Goal: Information Seeking & Learning: Learn about a topic

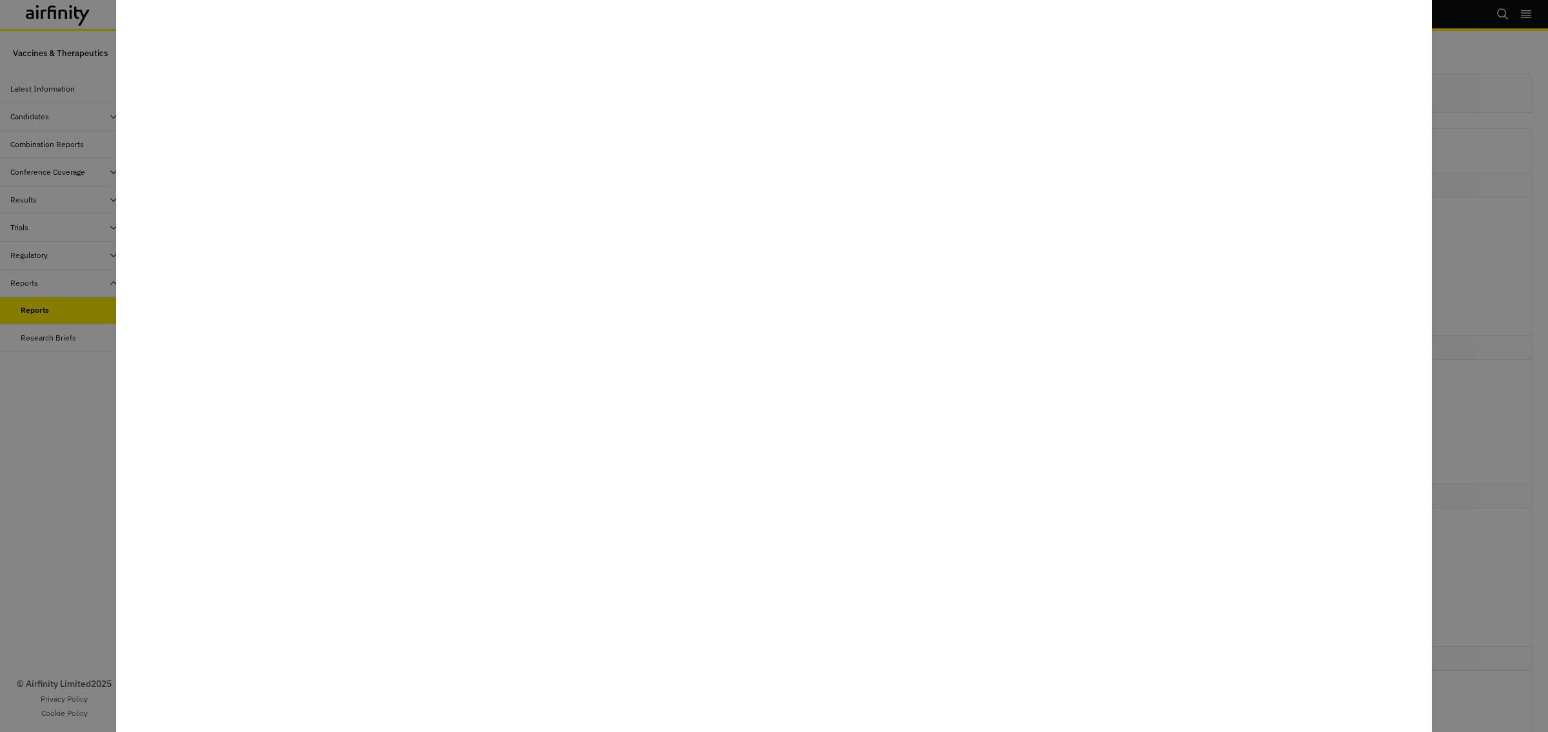
click at [1537, 198] on div at bounding box center [774, 366] width 1548 height 732
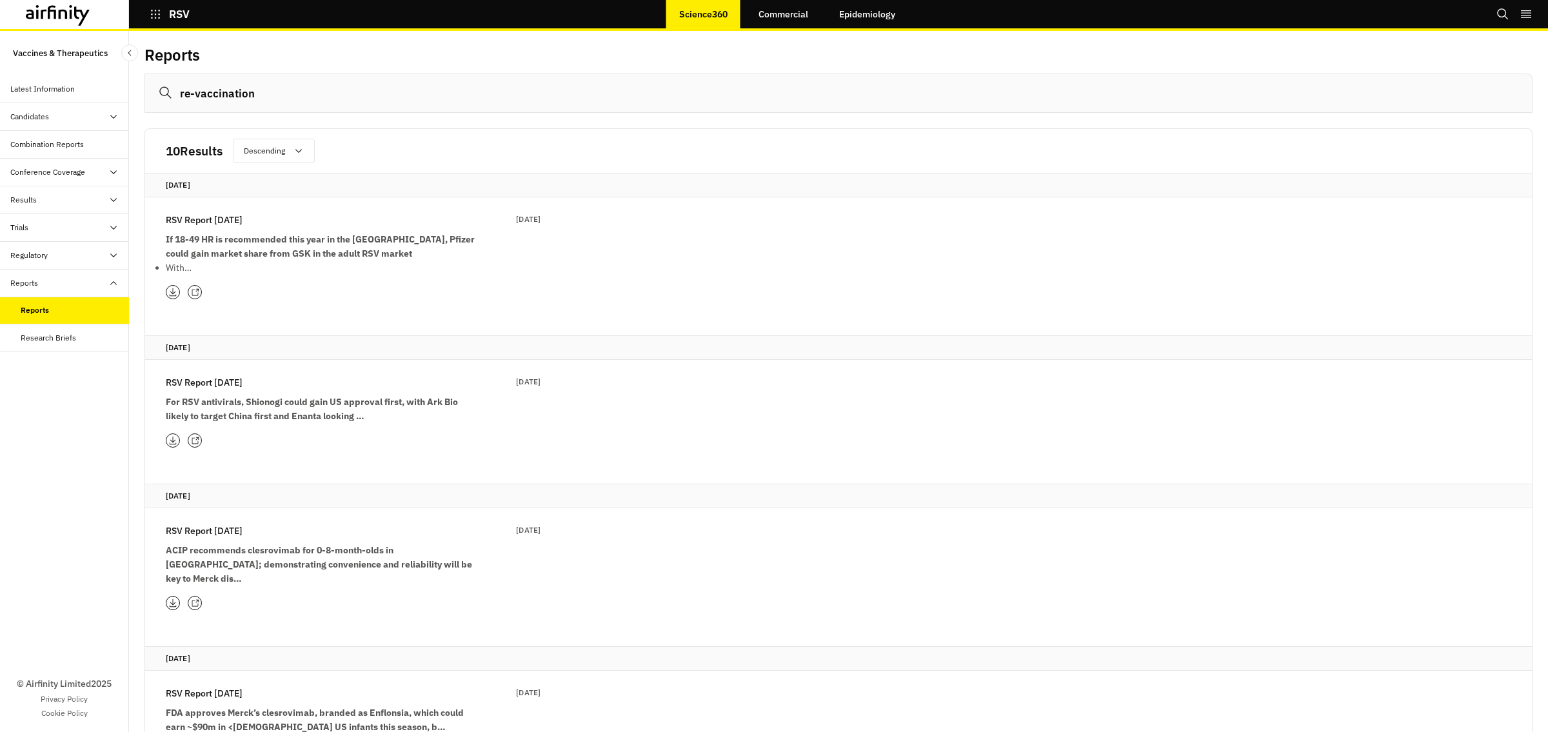
click at [159, 14] on icon "button" at bounding box center [156, 14] width 12 height 12
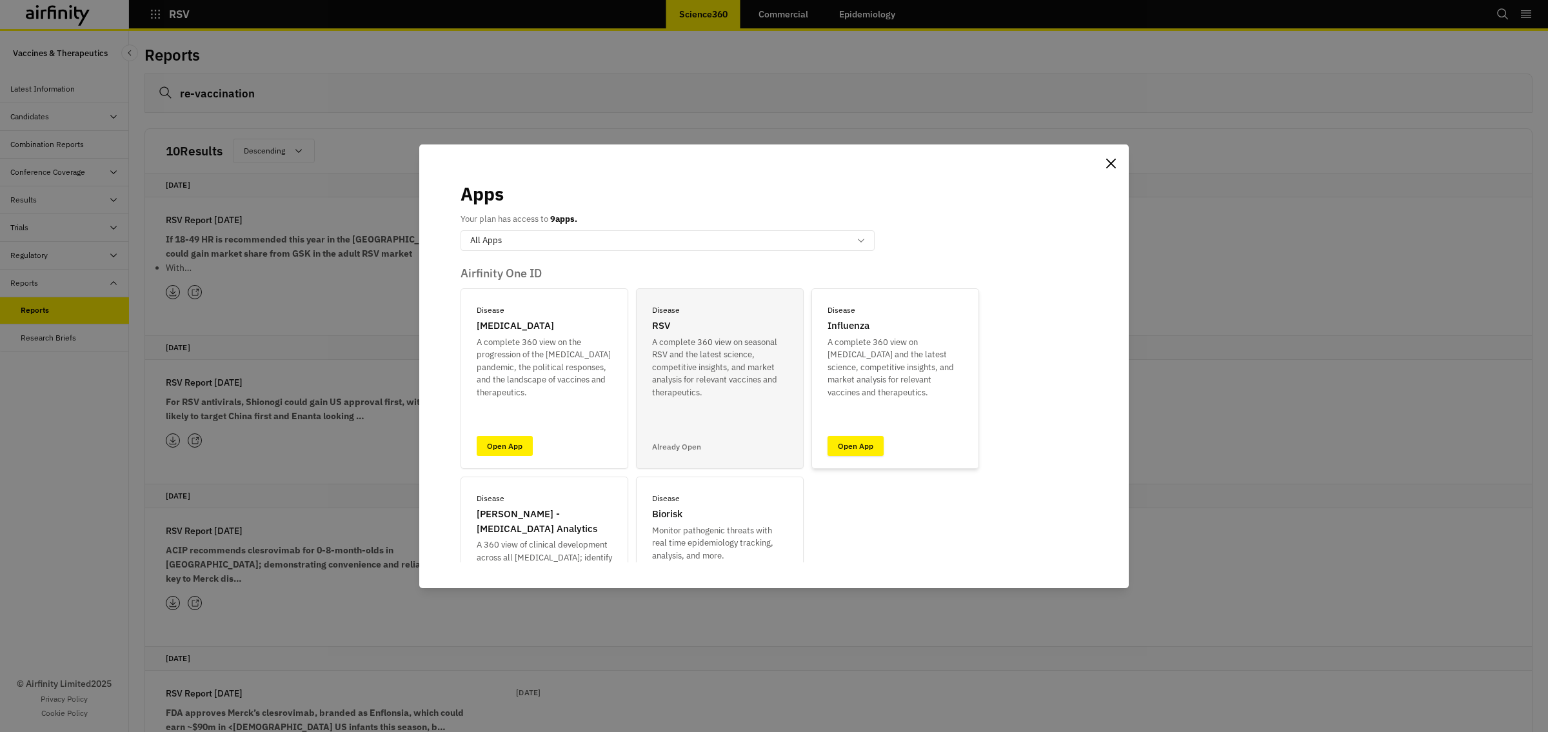
click at [841, 447] on link "Open App" at bounding box center [856, 446] width 56 height 20
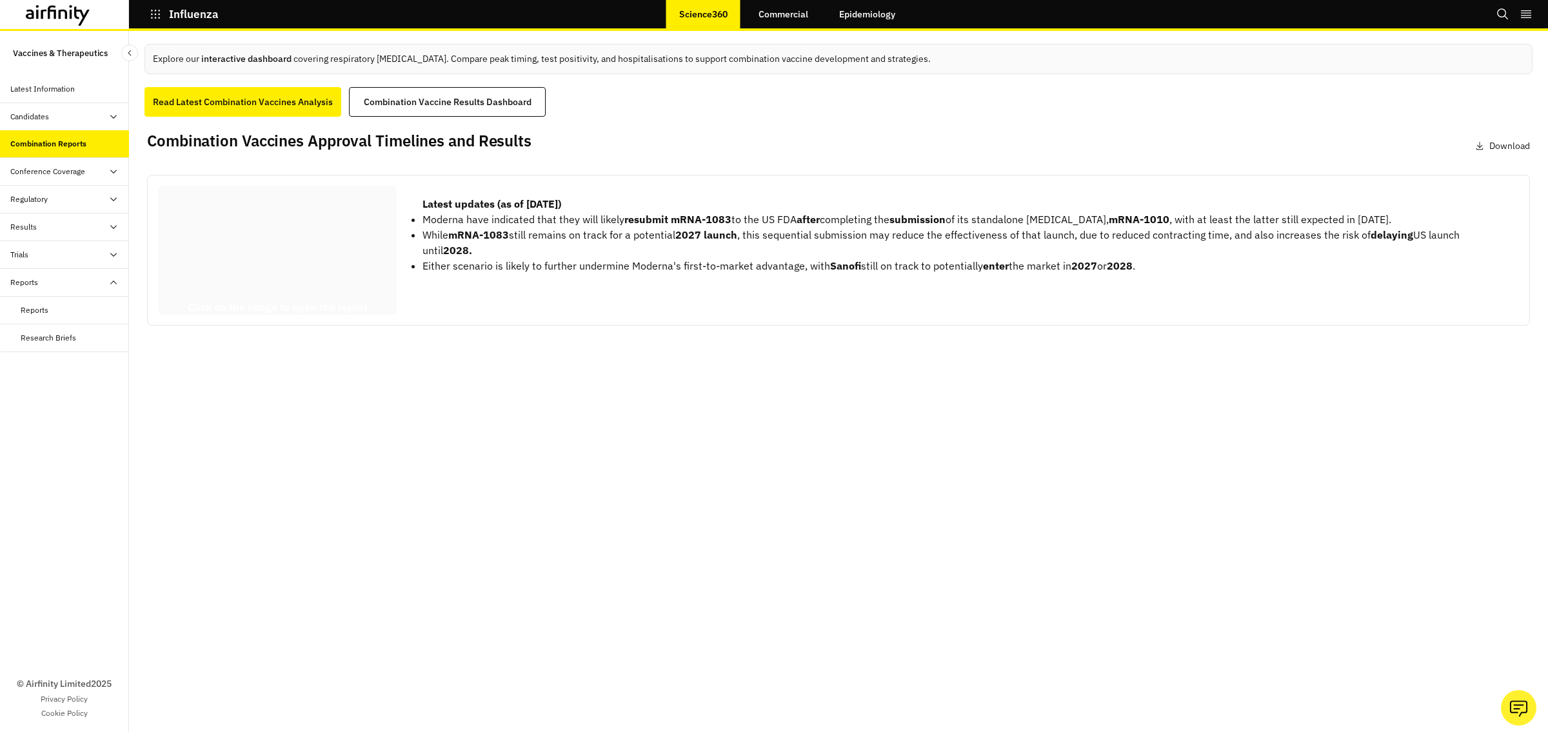
click at [344, 249] on div at bounding box center [277, 250] width 239 height 129
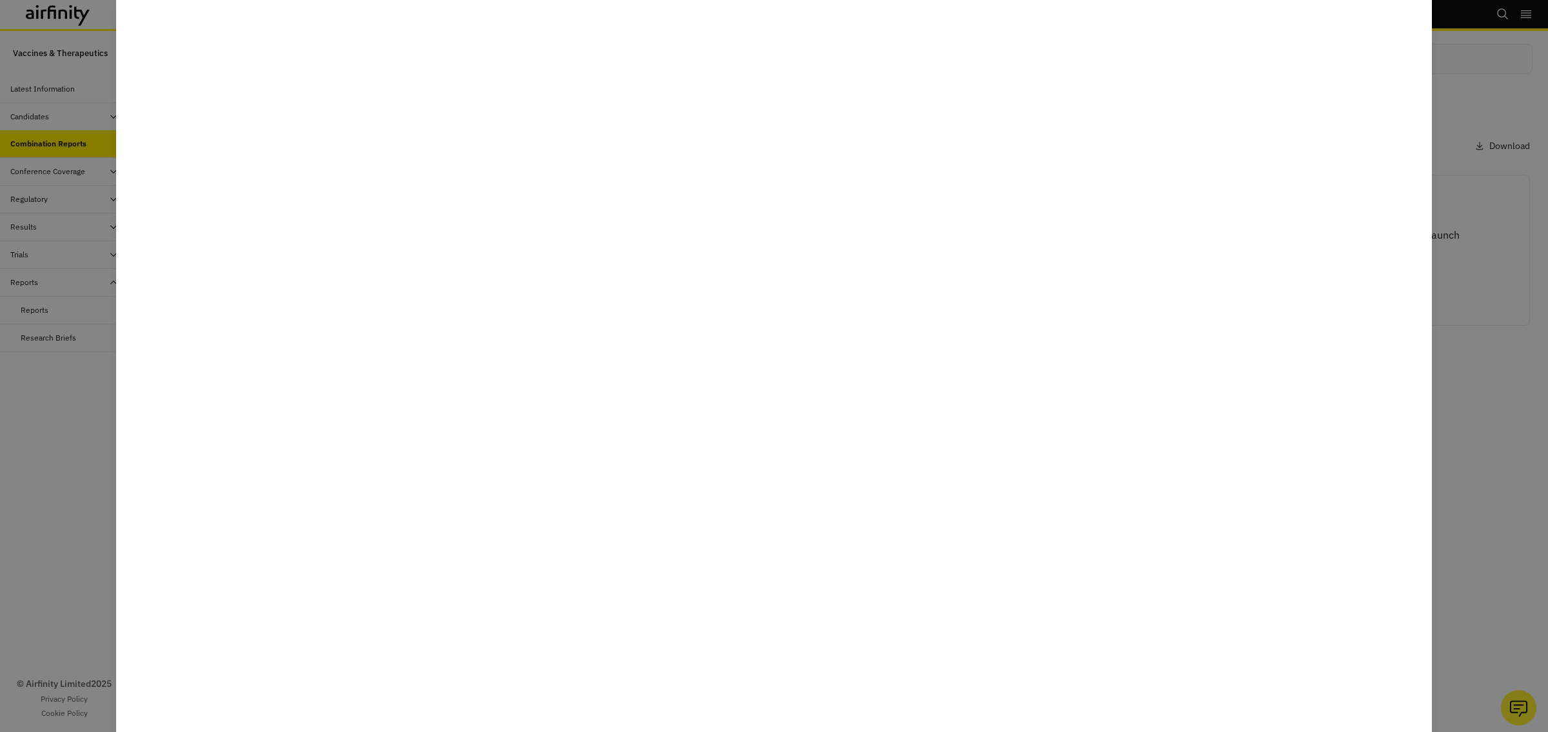
click at [66, 210] on div at bounding box center [774, 366] width 1548 height 732
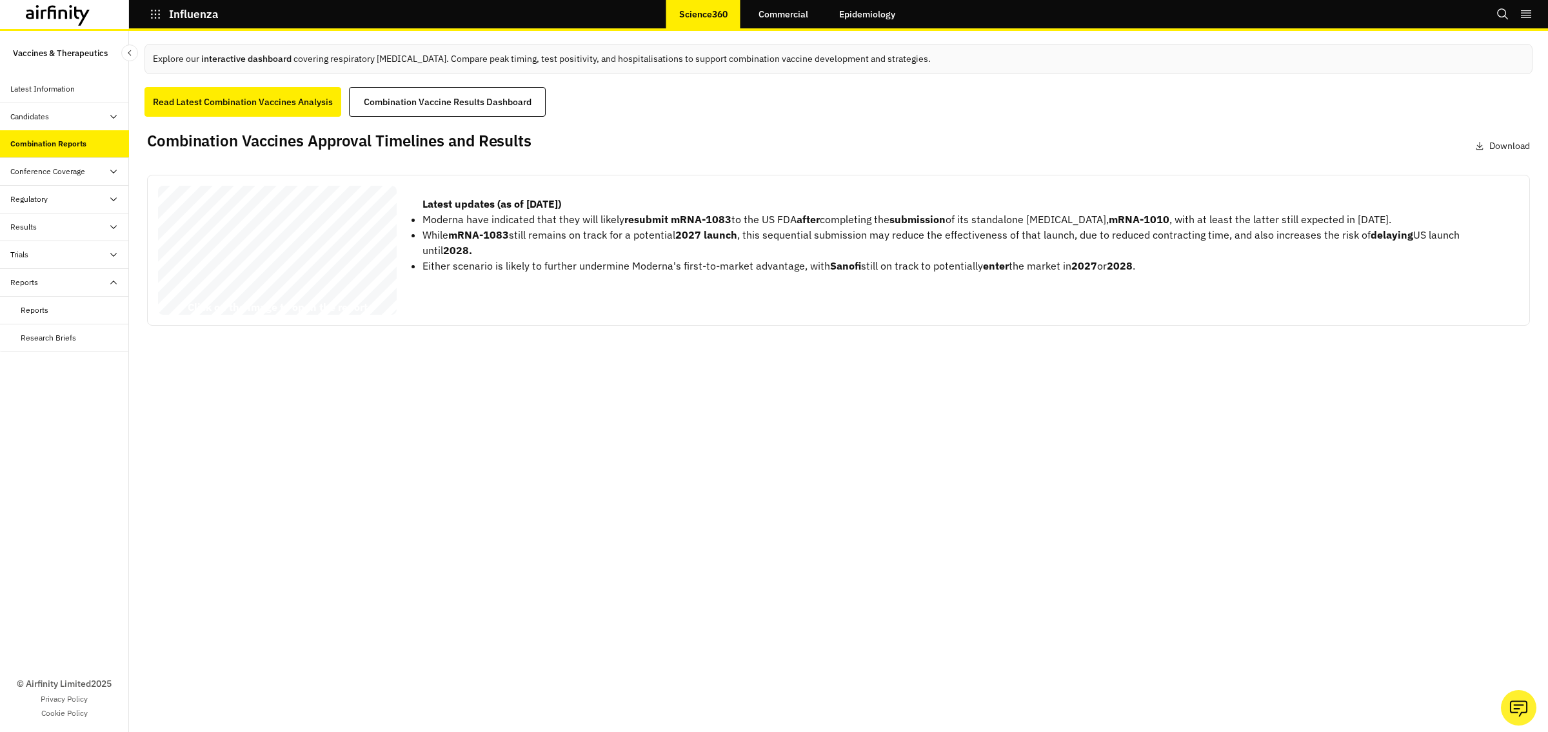
click at [152, 8] on icon "button" at bounding box center [156, 14] width 12 height 12
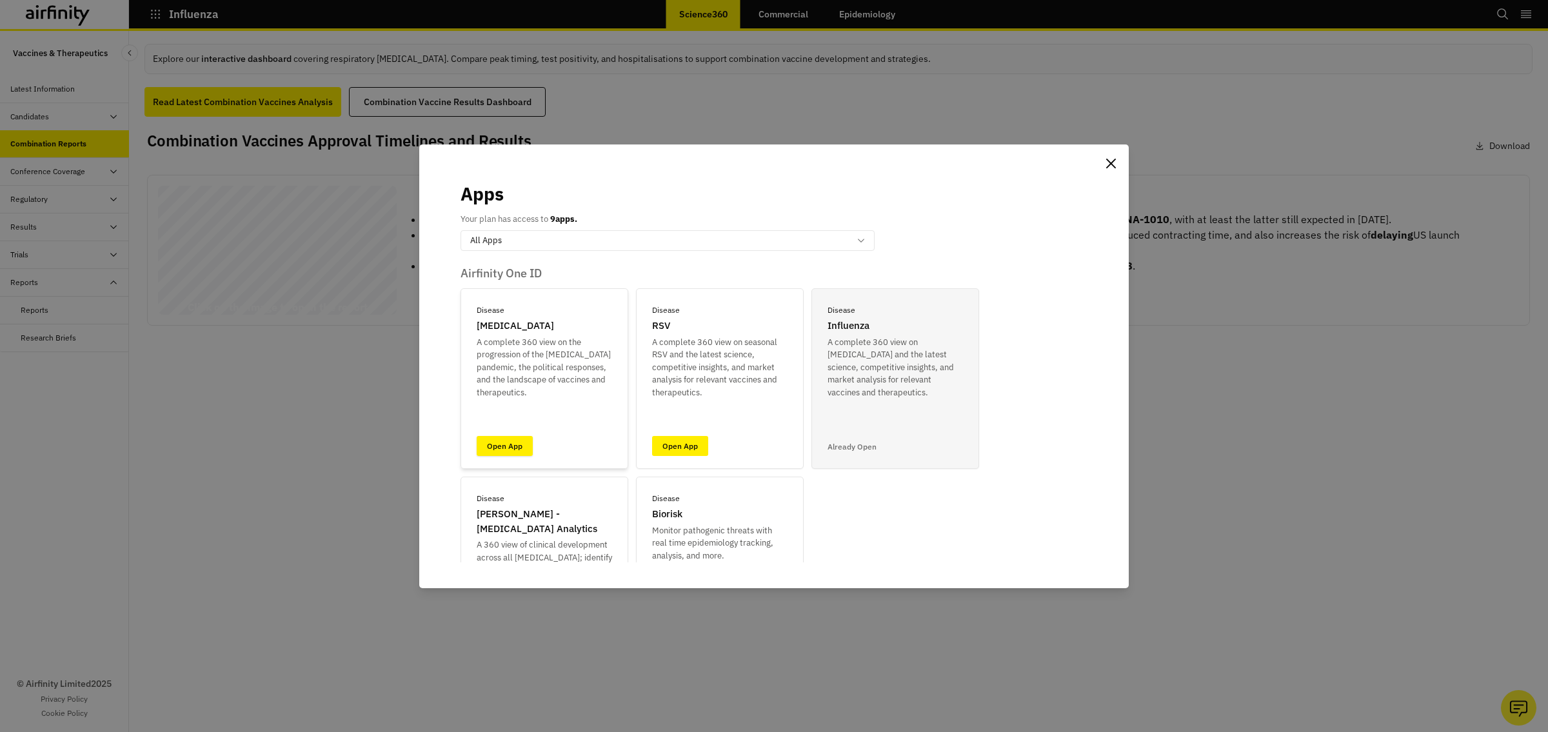
click at [486, 441] on link "Open App" at bounding box center [505, 446] width 56 height 20
